Goal: Navigation & Orientation: Find specific page/section

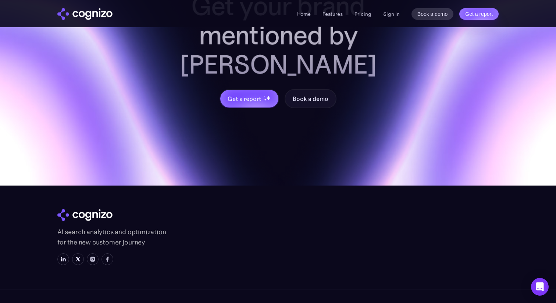
scroll to position [3104, 0]
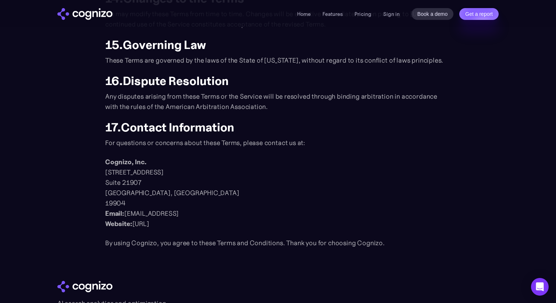
scroll to position [838, 0]
drag, startPoint x: 184, startPoint y: 215, endPoint x: 74, endPoint y: 164, distance: 121.9
click at [179, 217] on p "Cognizo, Inc. 1111B South Governors Avenue Suite 21907 Dover, DE 19904 ‍ Email:…" at bounding box center [278, 192] width 346 height 72
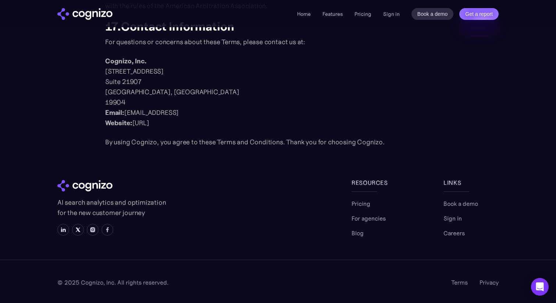
scroll to position [938, 0]
click at [496, 284] on link "Privacy" at bounding box center [489, 281] width 19 height 9
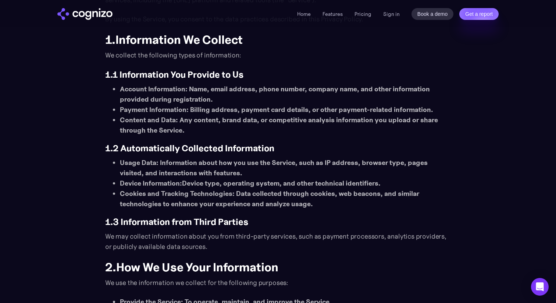
scroll to position [117, 0]
